Goal: Entertainment & Leisure: Consume media (video, audio)

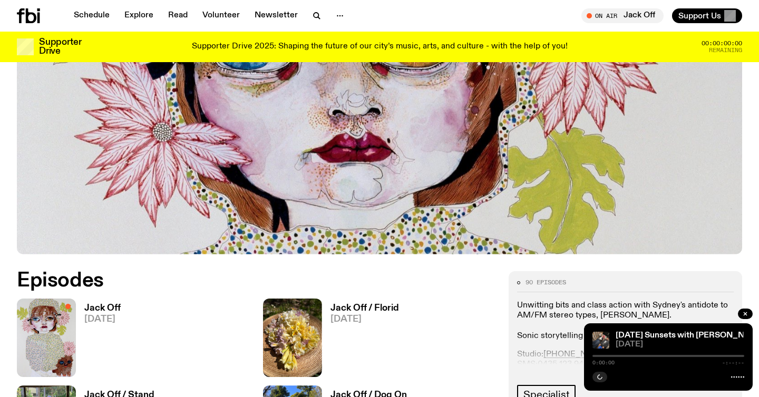
scroll to position [416, 0]
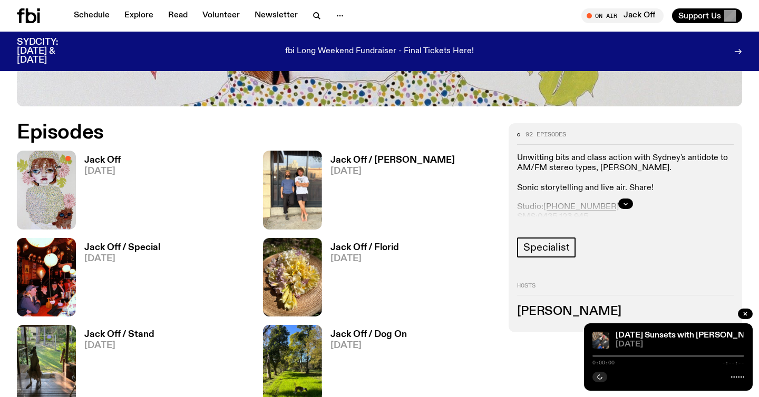
scroll to position [505, 0]
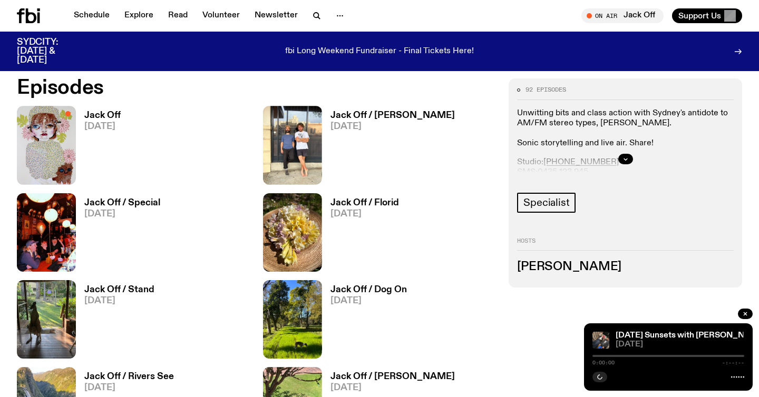
click at [99, 115] on h3 "Jack Off" at bounding box center [102, 115] width 36 height 9
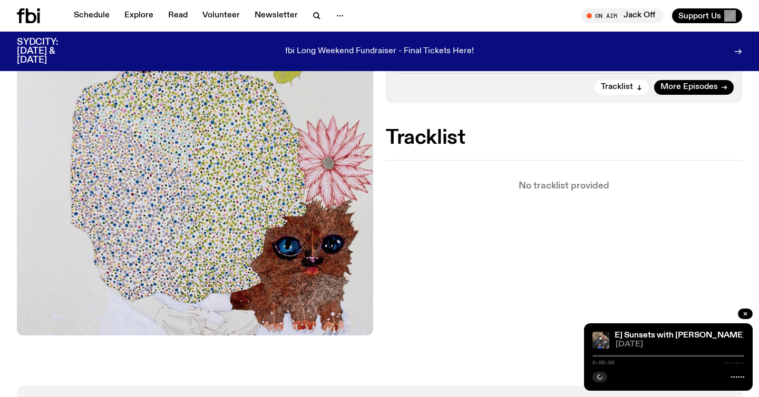
scroll to position [375, 0]
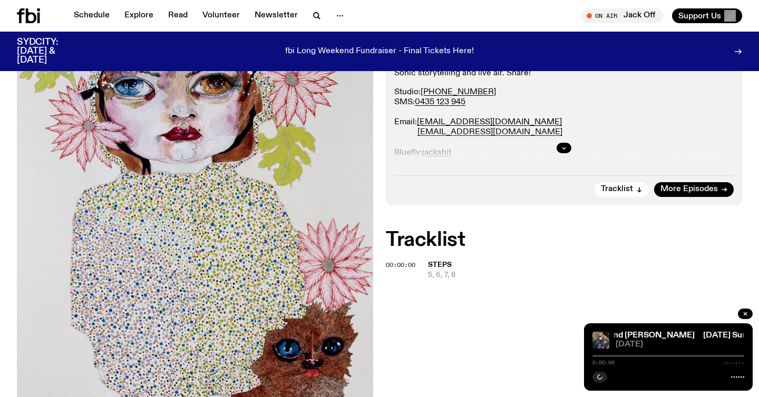
scroll to position [298, 0]
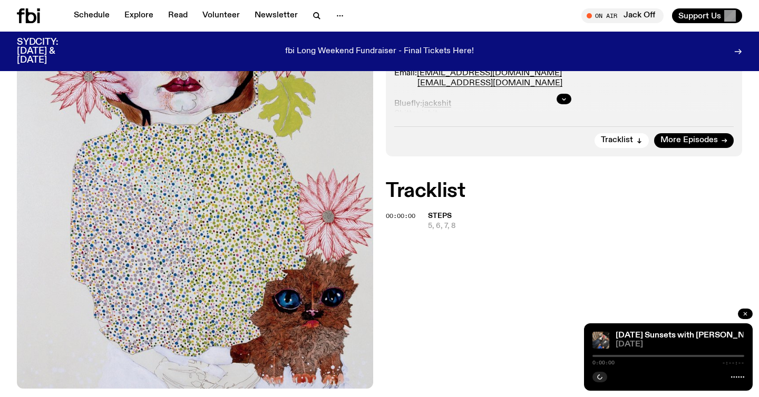
click at [744, 314] on icon "button" at bounding box center [745, 314] width 6 height 6
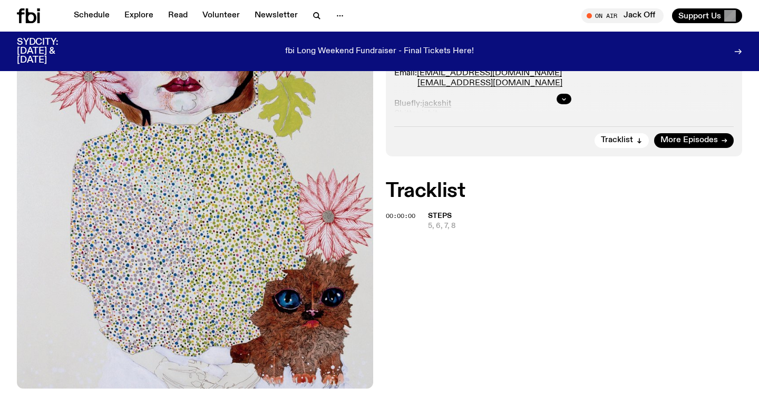
click at [395, 262] on div "On Air Now Specialist Unwitting bits and class action with Sydney's antidote to…" at bounding box center [379, 177] width 759 height 526
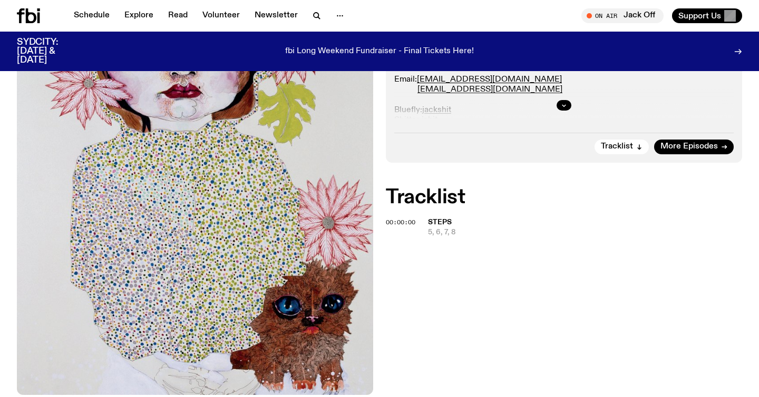
scroll to position [296, 0]
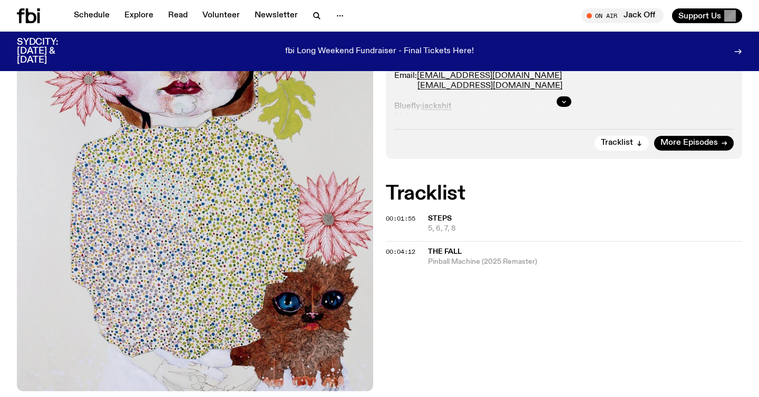
click at [437, 221] on span "Steps" at bounding box center [440, 218] width 24 height 7
click at [470, 258] on span "Pinball Machine (2025 Remaster)" at bounding box center [585, 262] width 314 height 10
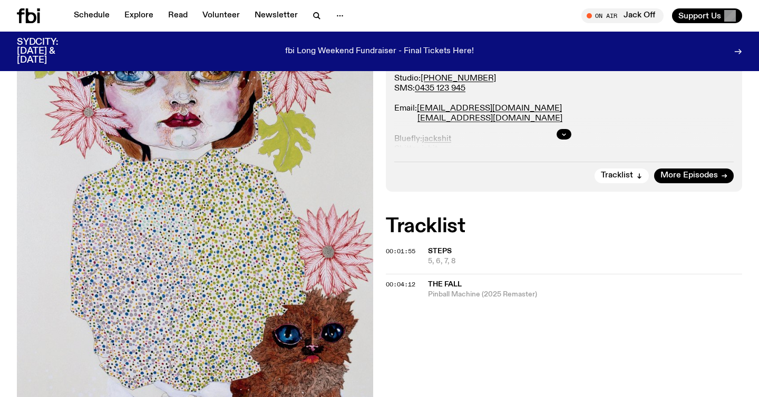
scroll to position [263, 0]
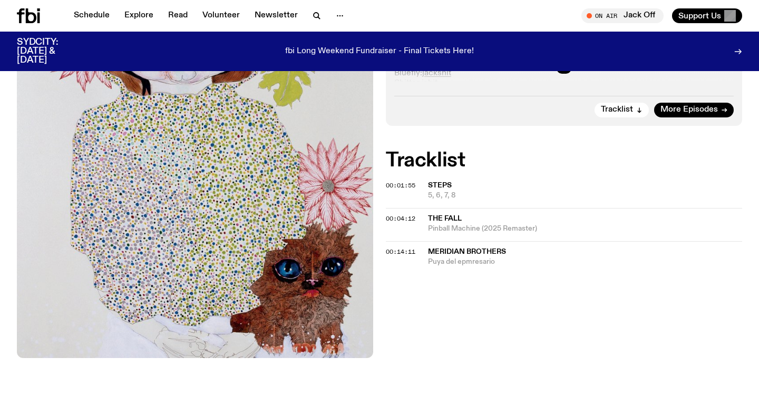
scroll to position [332, 0]
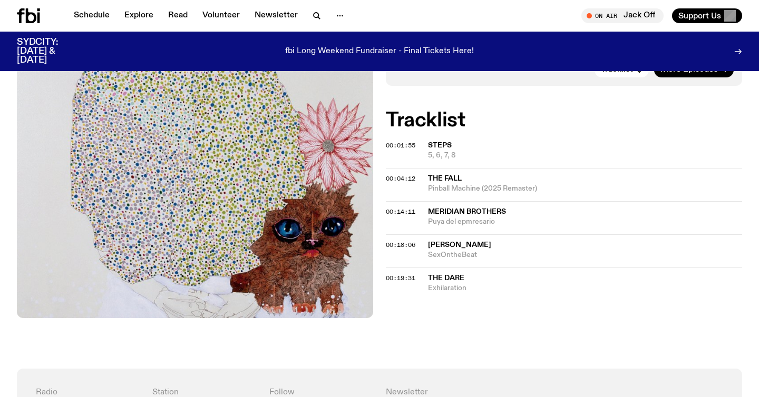
scroll to position [370, 0]
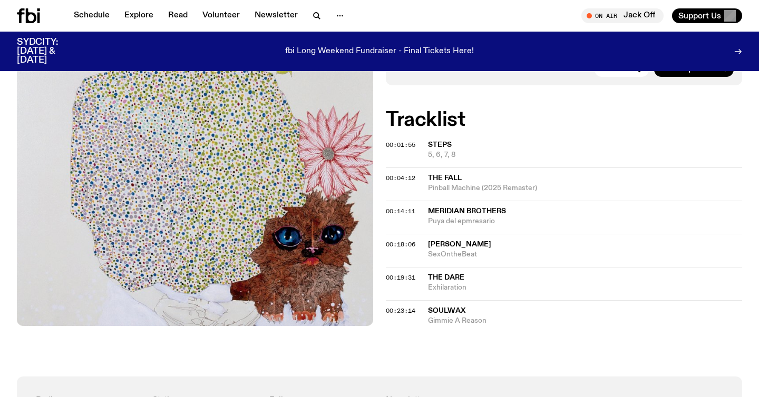
click at [443, 213] on span "Meridian Brothers" at bounding box center [467, 211] width 78 height 7
click at [439, 252] on span "SexOntheBeat" at bounding box center [585, 255] width 314 height 10
click at [438, 281] on span "The Dare" at bounding box center [446, 277] width 36 height 7
click at [452, 310] on span "Soulwax" at bounding box center [446, 310] width 37 height 7
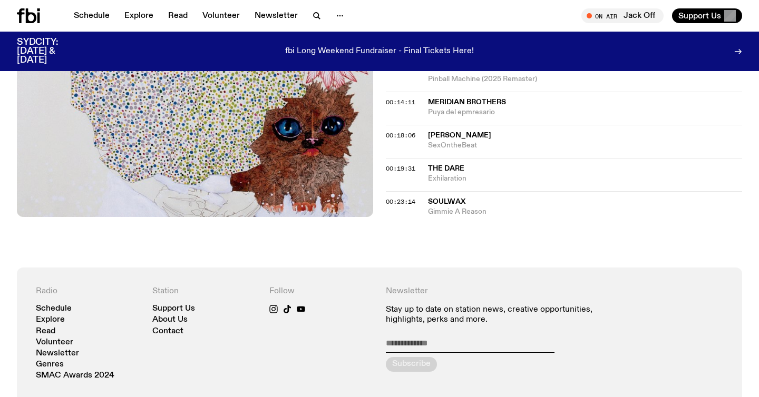
scroll to position [465, 0]
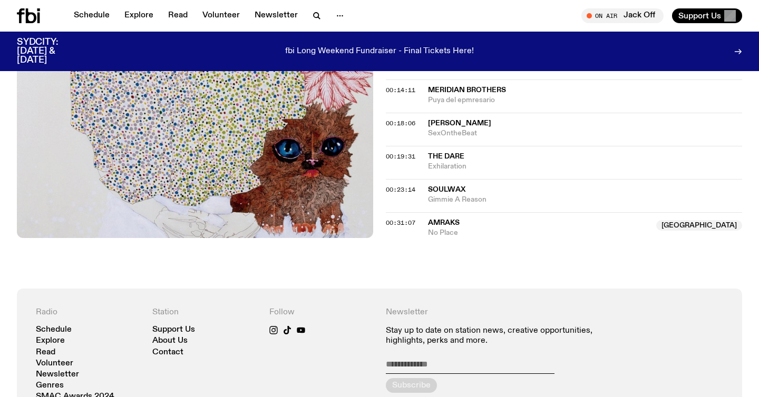
scroll to position [489, 0]
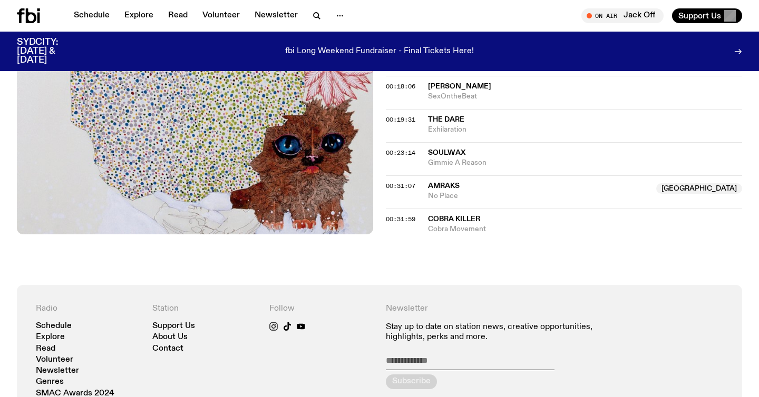
scroll to position [527, 0]
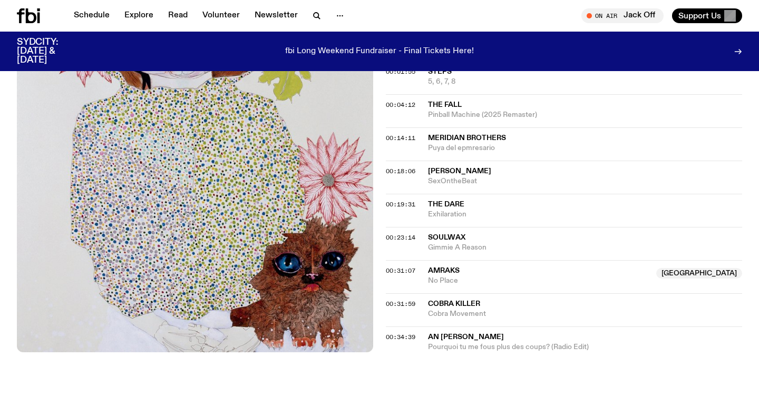
scroll to position [458, 0]
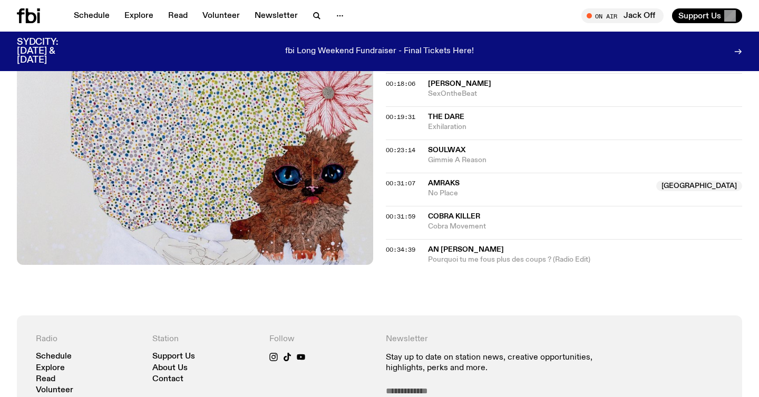
scroll to position [568, 0]
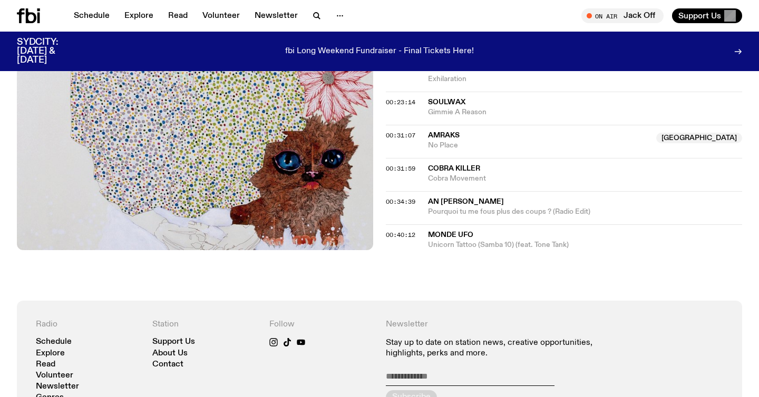
scroll to position [602, 0]
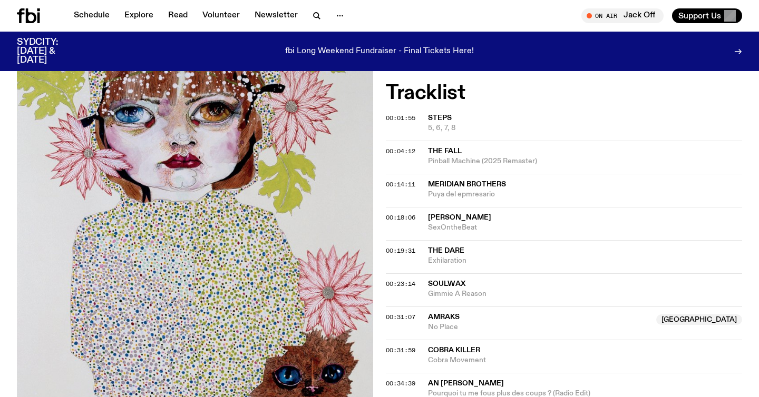
scroll to position [401, 0]
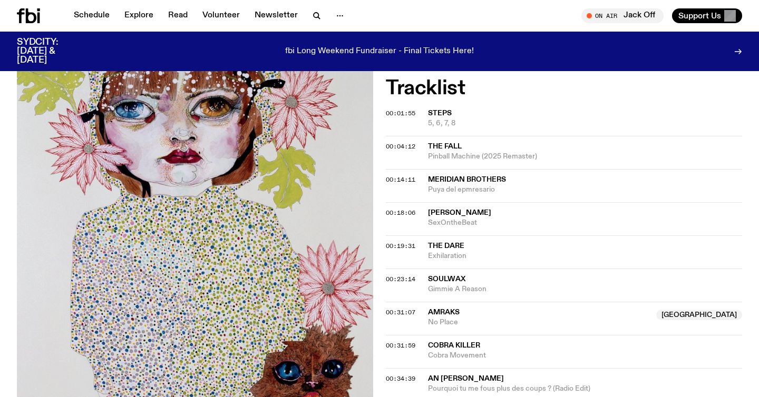
click at [442, 309] on span "Amraks" at bounding box center [444, 312] width 32 height 7
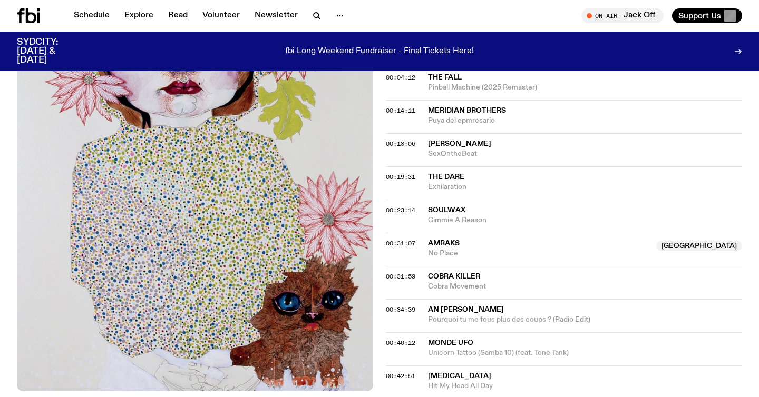
scroll to position [473, 0]
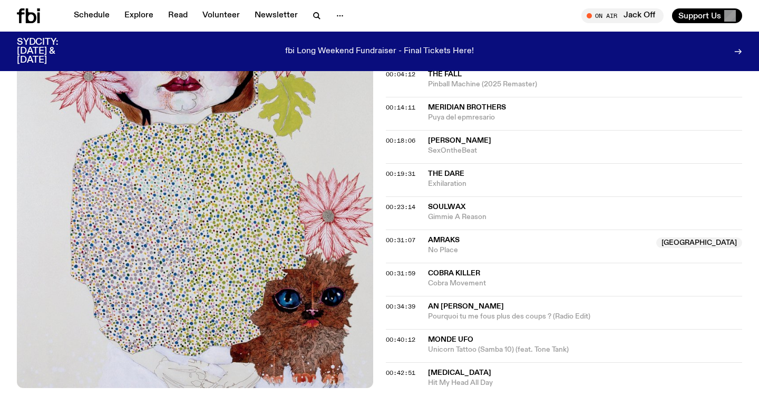
click at [443, 279] on span "Cobra Movement" at bounding box center [585, 284] width 314 height 10
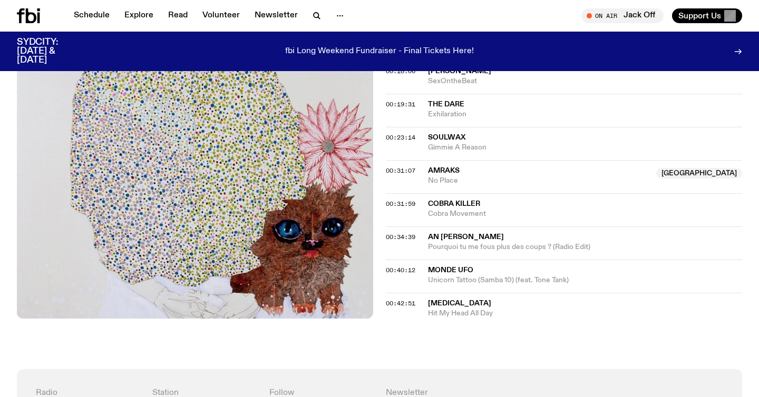
scroll to position [559, 0]
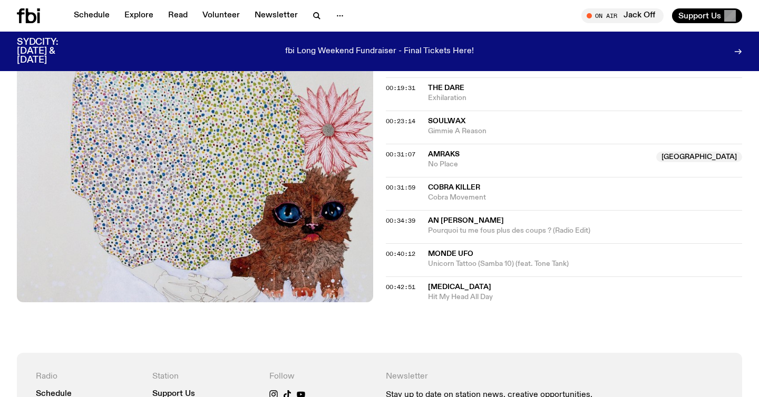
click at [446, 218] on span "An [PERSON_NAME]" at bounding box center [466, 220] width 76 height 7
click at [438, 260] on span "Unicorn Tattoo (Samba 10) (feat. Tone Tank)" at bounding box center [585, 264] width 314 height 10
click at [442, 295] on span "Hit My Head All Day" at bounding box center [585, 298] width 314 height 10
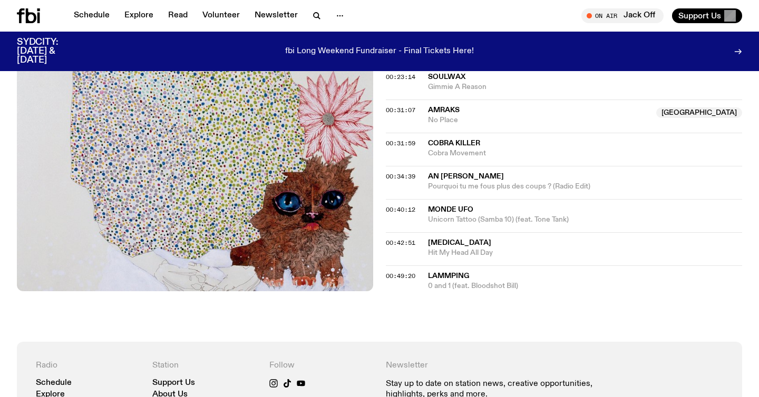
scroll to position [605, 0]
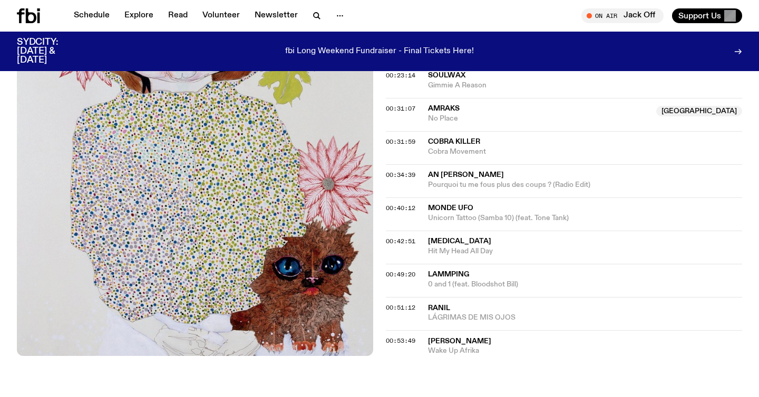
click at [448, 274] on span "Lammping" at bounding box center [448, 274] width 41 height 7
click at [430, 305] on span "Ranil" at bounding box center [439, 308] width 22 height 7
click at [448, 344] on span "[PERSON_NAME]" at bounding box center [459, 341] width 63 height 7
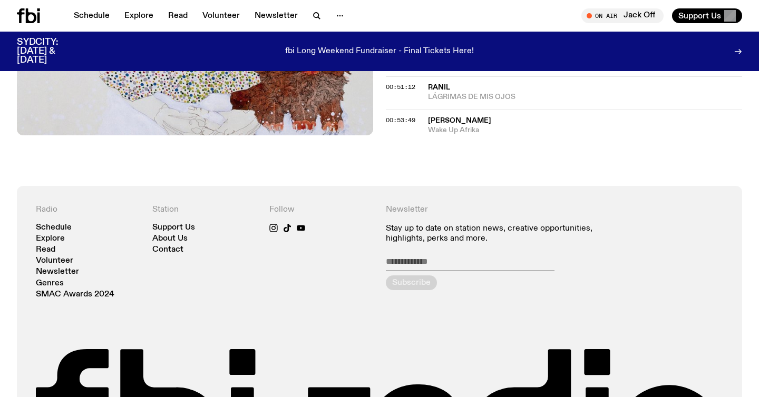
scroll to position [821, 0]
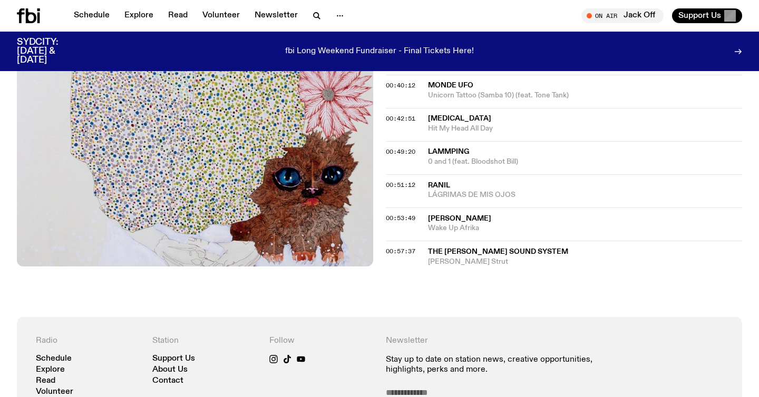
scroll to position [790, 0]
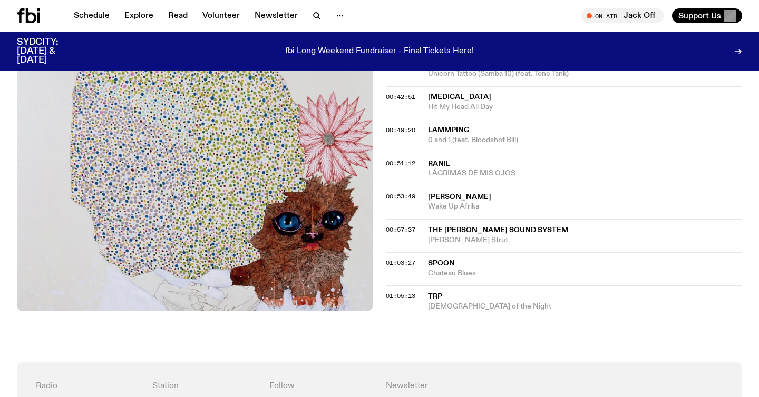
scroll to position [749, 0]
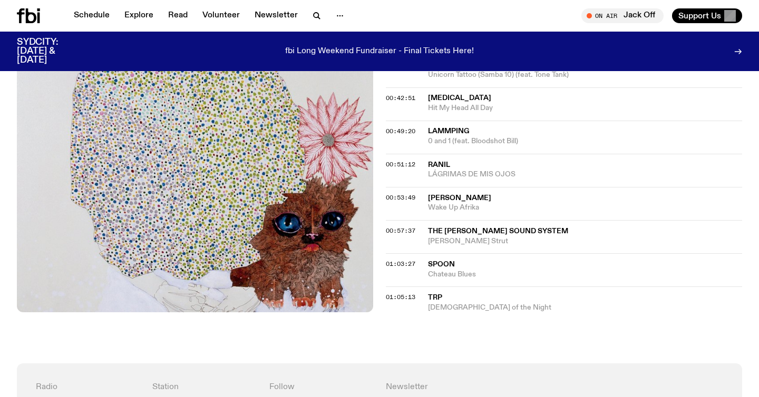
click at [446, 230] on span "The [PERSON_NAME] Sound System" at bounding box center [498, 231] width 140 height 7
click at [442, 263] on span "Spoon" at bounding box center [441, 264] width 27 height 7
click at [435, 303] on span "[DEMOGRAPHIC_DATA] of the Night" at bounding box center [585, 308] width 314 height 10
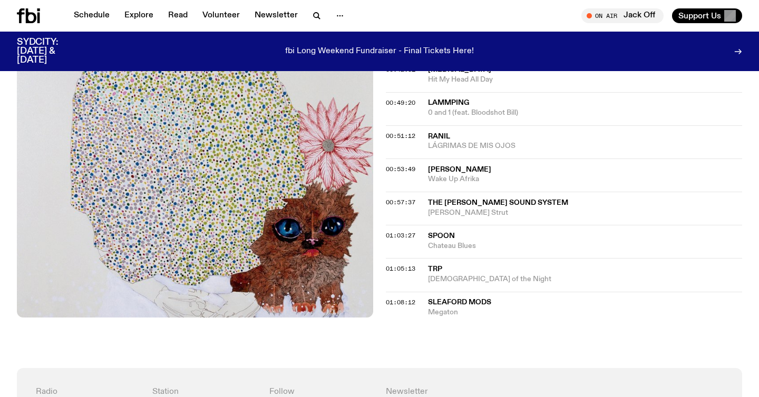
scroll to position [846, 0]
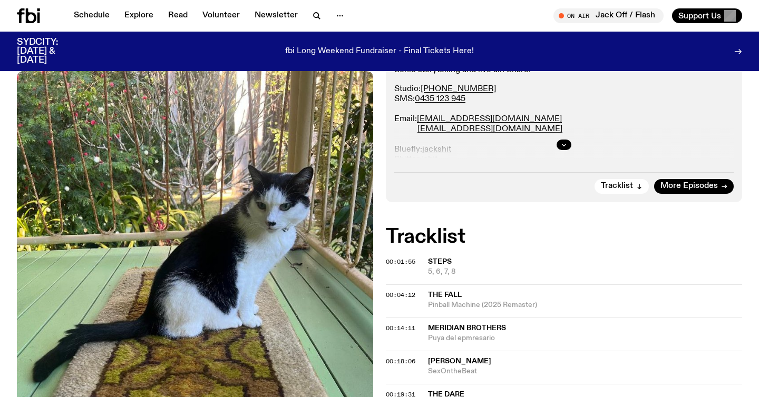
scroll to position [266, 0]
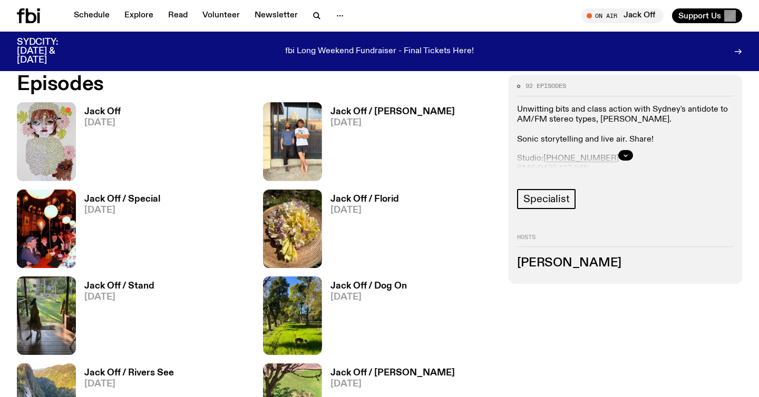
scroll to position [232, 0]
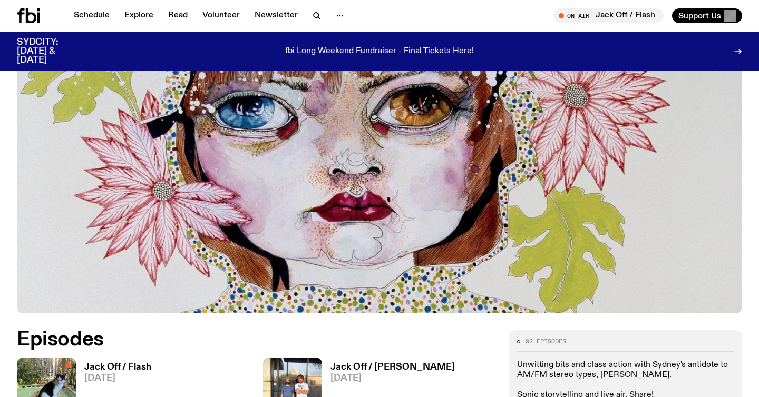
scroll to position [262, 0]
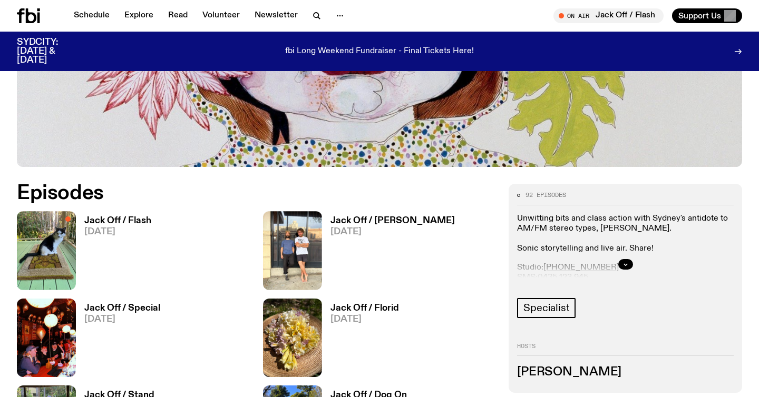
scroll to position [432, 0]
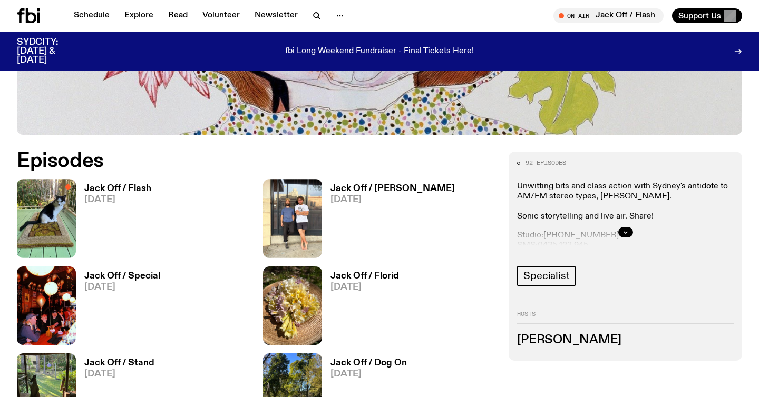
click at [128, 190] on h3 "Jack Off / Flash" at bounding box center [117, 188] width 67 height 9
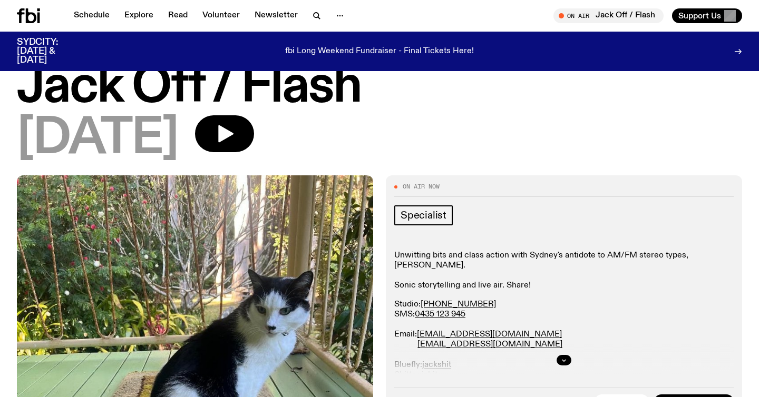
scroll to position [30, 0]
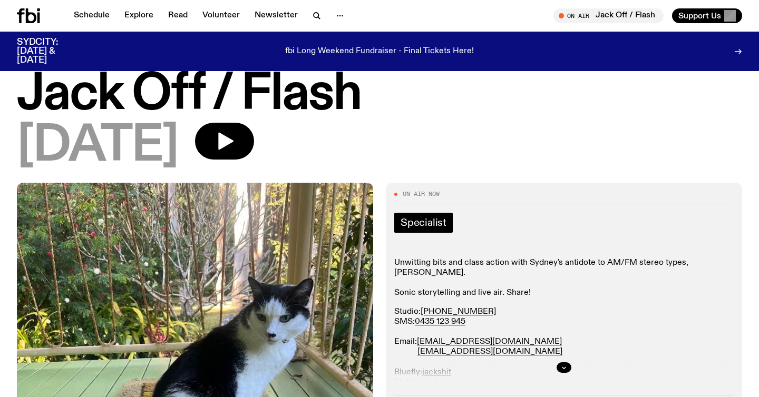
click at [427, 226] on span "Specialist" at bounding box center [424, 223] width 46 height 12
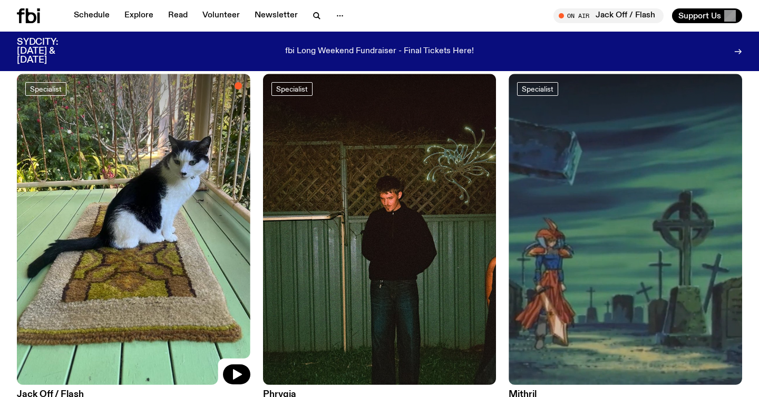
scroll to position [149, 0]
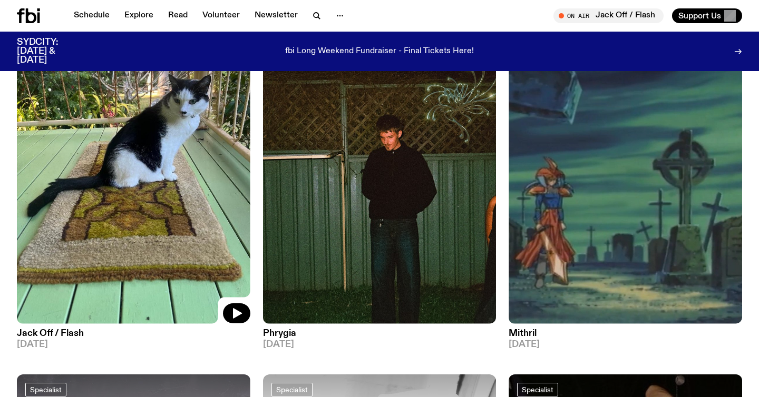
click at [127, 229] on img at bounding box center [134, 168] width 234 height 311
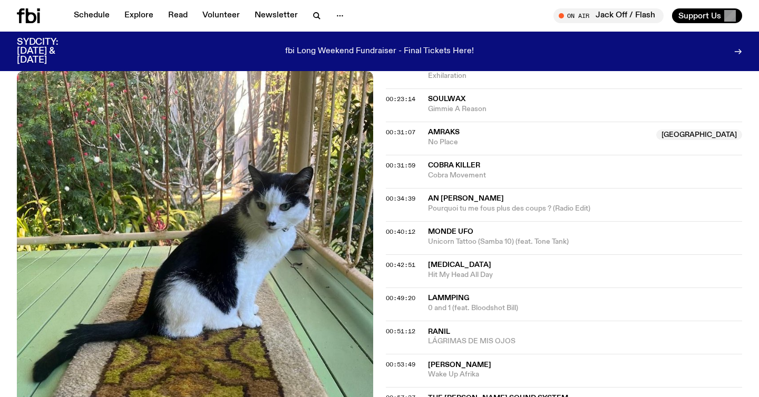
scroll to position [673, 0]
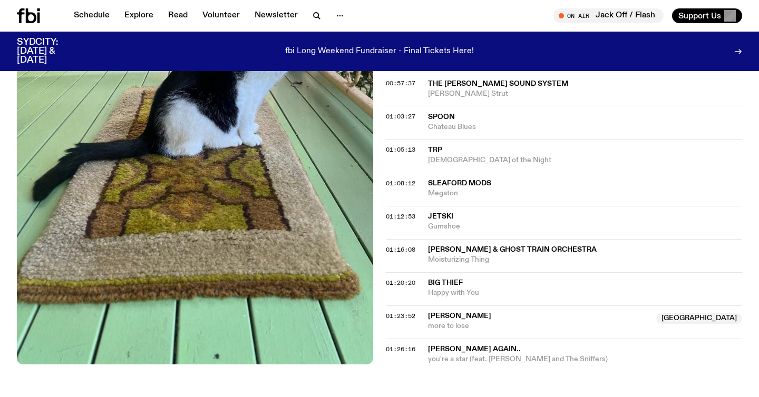
scroll to position [959, 0]
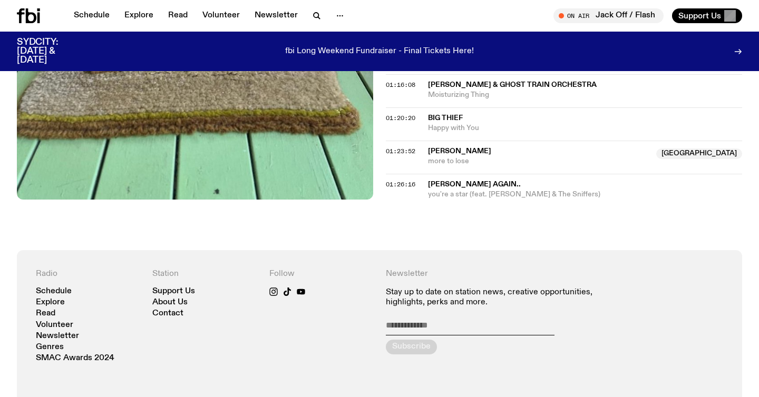
scroll to position [1057, 0]
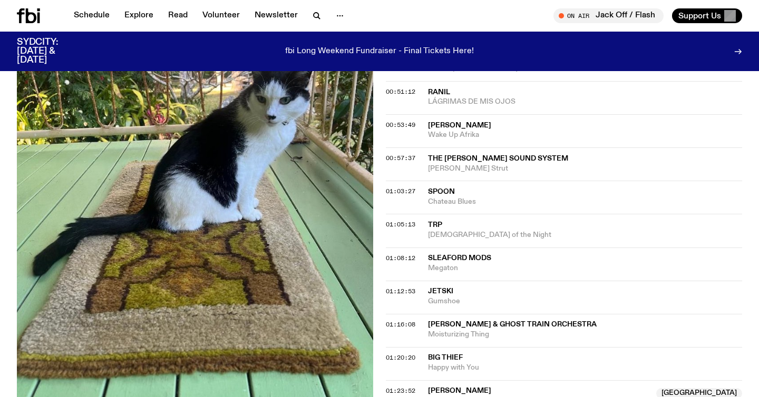
scroll to position [822, 0]
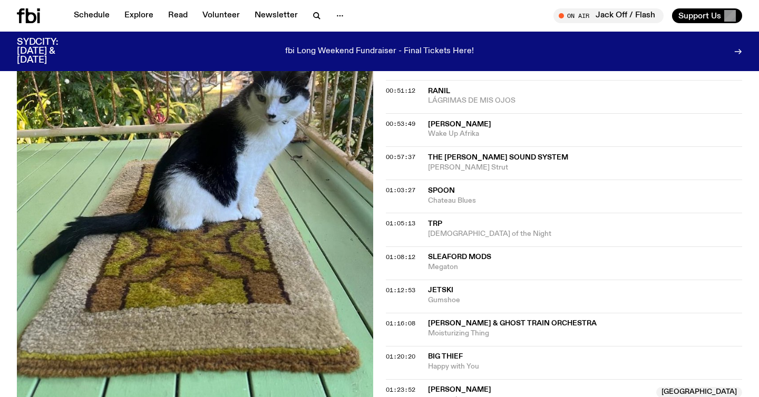
click at [438, 255] on span "Sleaford Mods" at bounding box center [459, 257] width 63 height 7
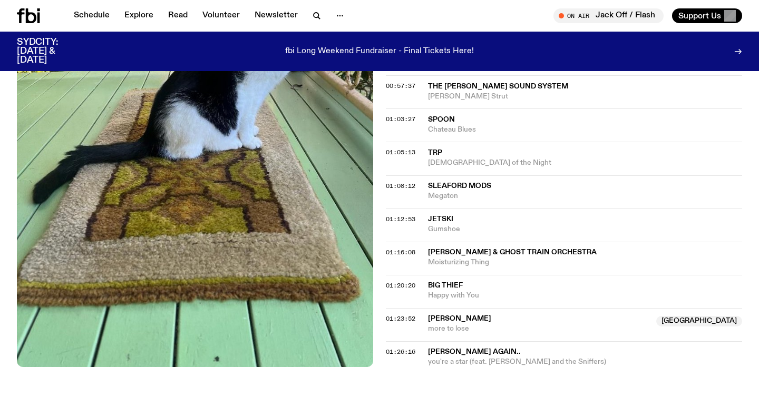
scroll to position [899, 0]
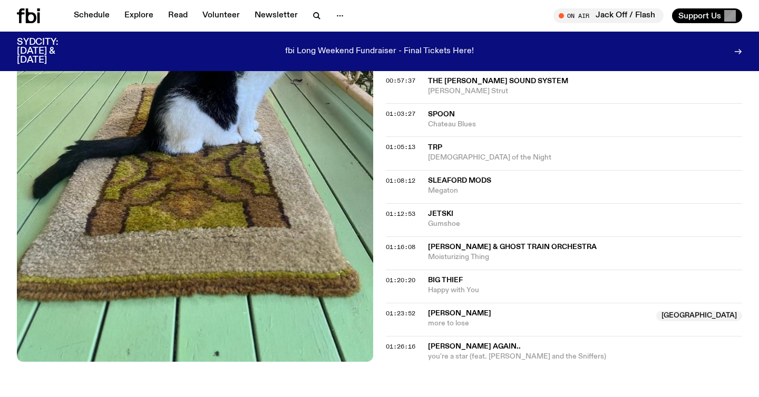
click at [442, 212] on span "Jetski" at bounding box center [440, 213] width 25 height 7
click at [451, 210] on span "Jetski" at bounding box center [440, 213] width 25 height 7
click at [450, 244] on span "[PERSON_NAME] & Ghost Train Orchestra" at bounding box center [512, 247] width 169 height 7
click at [438, 283] on span "Big Thief" at bounding box center [445, 280] width 35 height 7
click at [440, 315] on span "[PERSON_NAME]" at bounding box center [459, 313] width 63 height 7
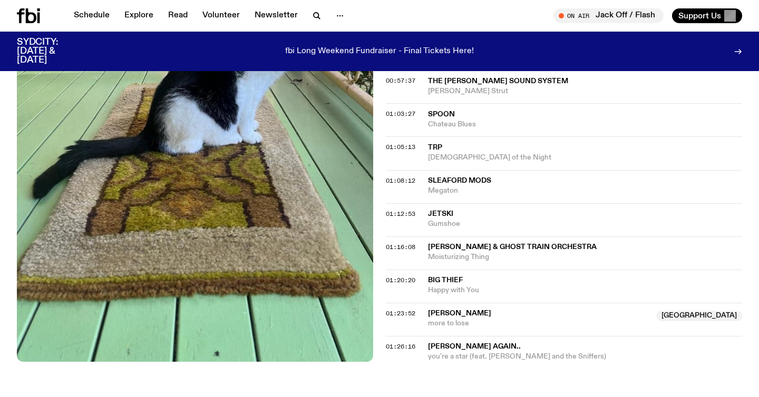
click at [445, 346] on span "[PERSON_NAME] again.." at bounding box center [474, 346] width 93 height 7
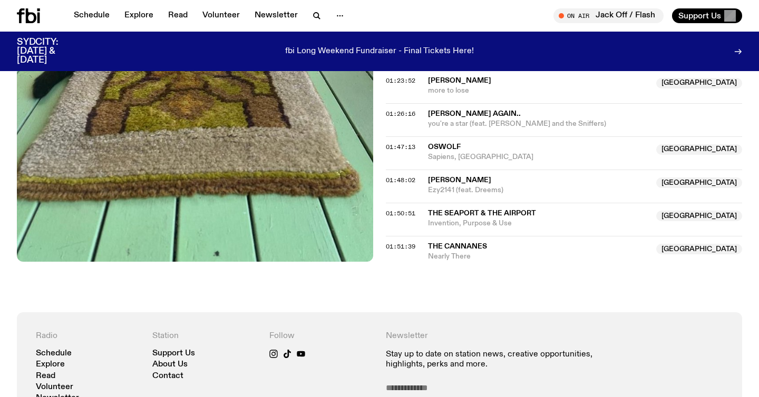
scroll to position [1160, 0]
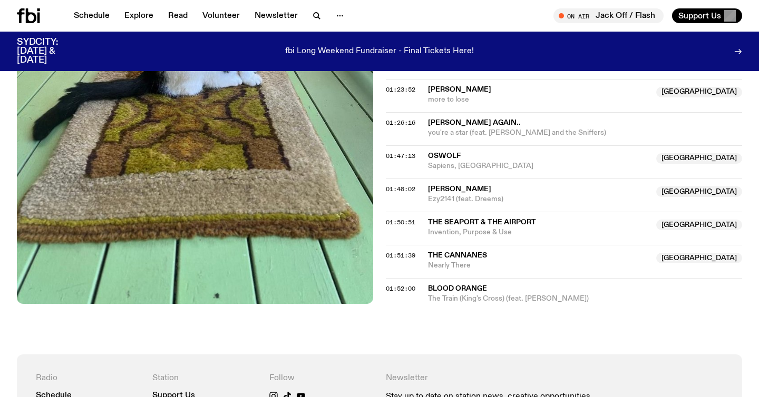
scroll to position [1123, 0]
click at [446, 152] on span "Oswolf" at bounding box center [444, 155] width 33 height 7
click at [444, 191] on span "[PERSON_NAME]" at bounding box center [459, 188] width 63 height 7
click at [446, 227] on span "Invention, Purpose & Use" at bounding box center [539, 232] width 222 height 10
click at [445, 255] on span "The Cannanes" at bounding box center [457, 254] width 59 height 7
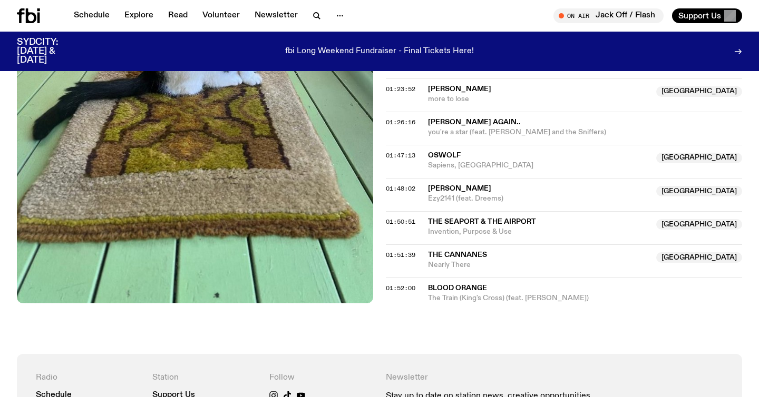
click at [448, 256] on span "The Cannanes" at bounding box center [457, 254] width 59 height 7
click at [449, 289] on span "Blood Orange" at bounding box center [457, 288] width 59 height 7
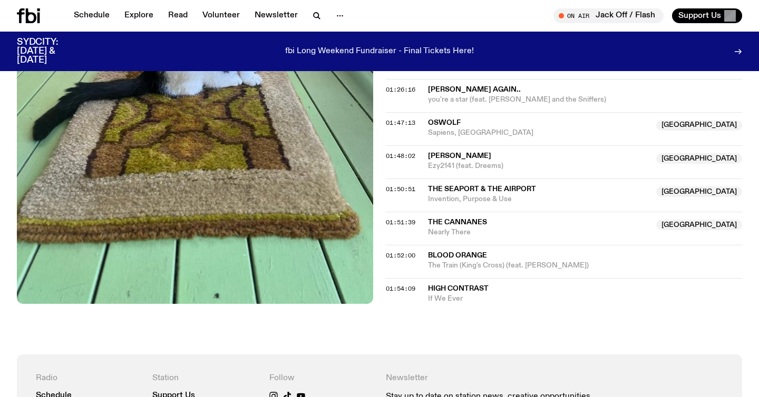
scroll to position [1109, 0]
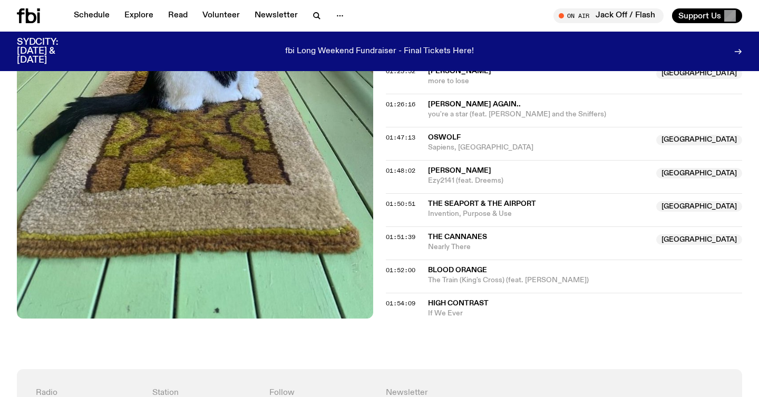
scroll to position [1139, 0]
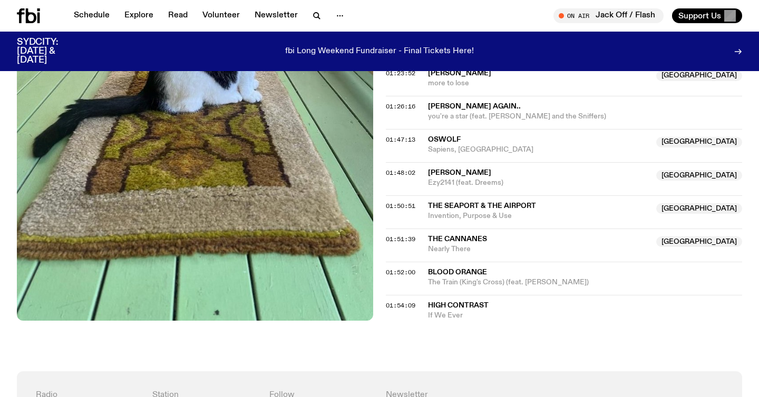
click at [471, 302] on span "High Contrast" at bounding box center [458, 305] width 61 height 7
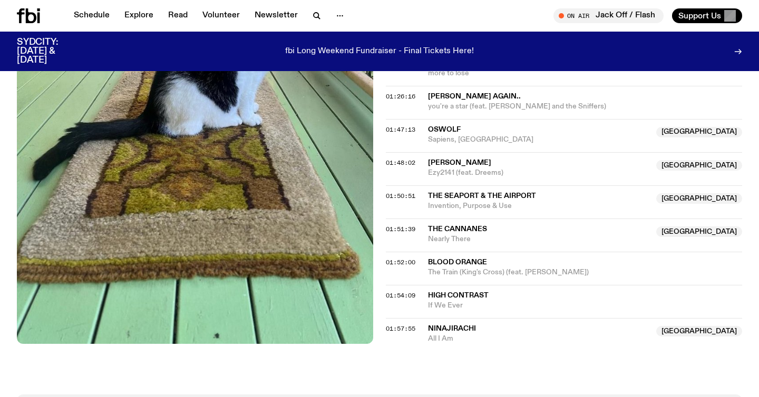
scroll to position [1153, 0]
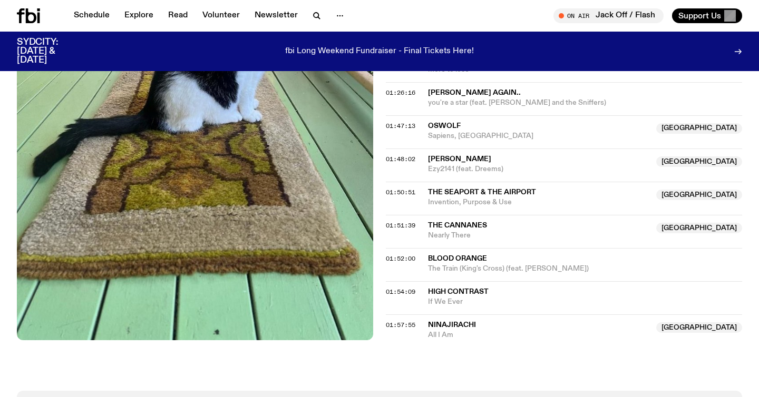
click at [458, 158] on span "[PERSON_NAME]" at bounding box center [459, 159] width 63 height 7
